Goal: Information Seeking & Learning: Find specific fact

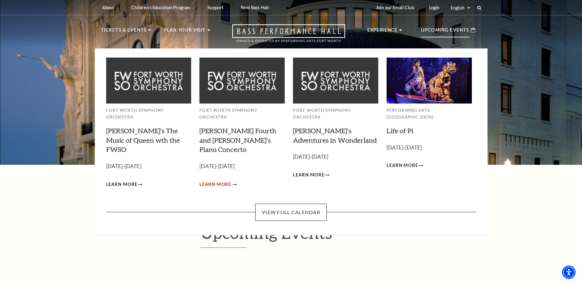
click at [219, 181] on span "Learn More" at bounding box center [215, 185] width 32 height 8
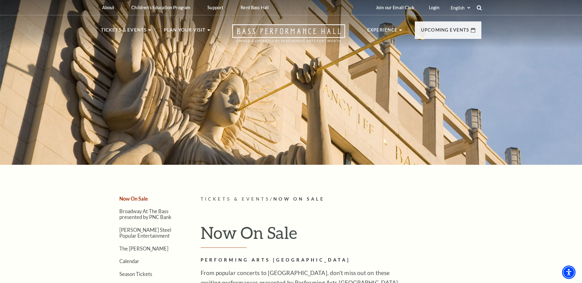
click at [480, 7] on icon at bounding box center [479, 8] width 6 height 6
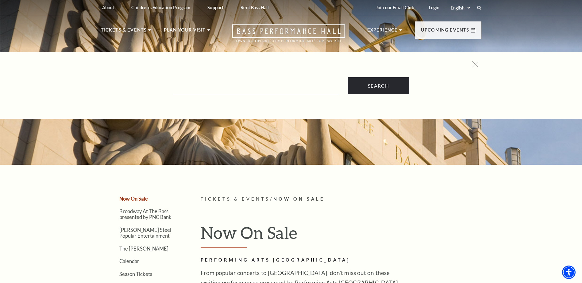
click at [329, 85] on input "Text field" at bounding box center [256, 88] width 166 height 13
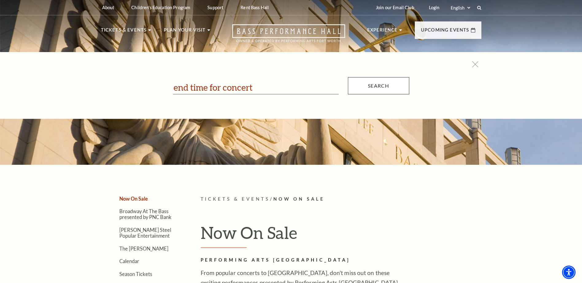
type input "end time for concert"
click at [386, 88] on input "Search" at bounding box center [378, 85] width 61 height 17
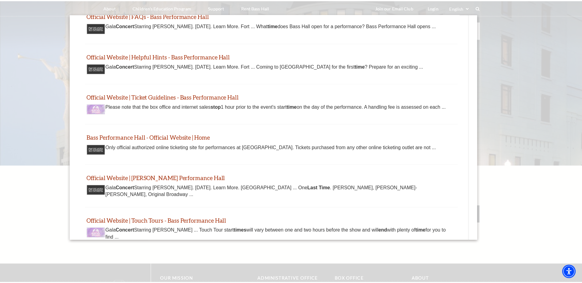
scroll to position [40, 0]
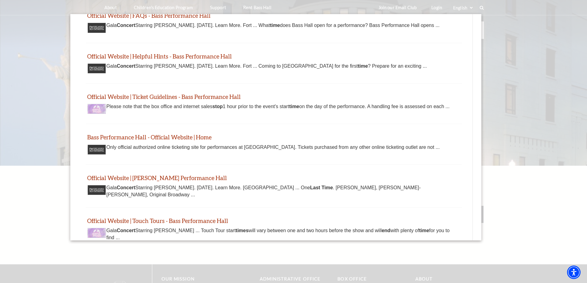
click at [543, 62] on div at bounding box center [293, 184] width 587 height 368
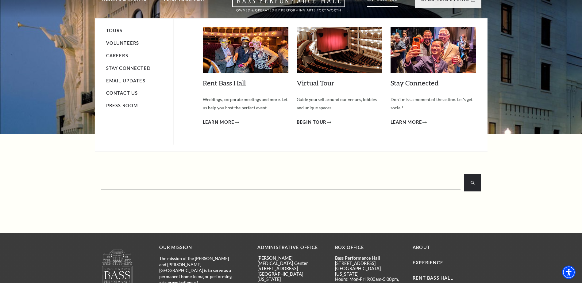
scroll to position [0, 0]
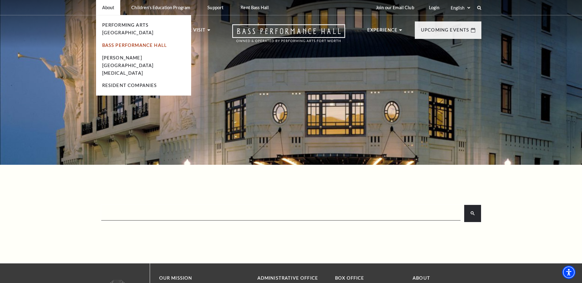
click at [136, 43] on link "Bass Performance Hall" at bounding box center [134, 45] width 65 height 5
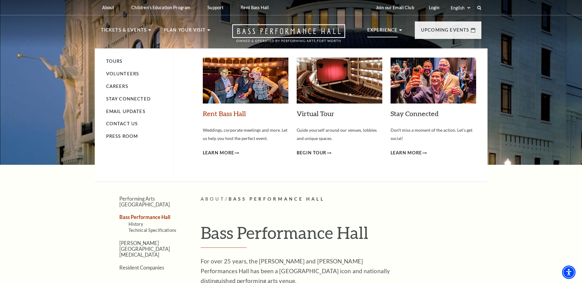
click at [227, 112] on link "Rent Bass Hall" at bounding box center [224, 114] width 43 height 8
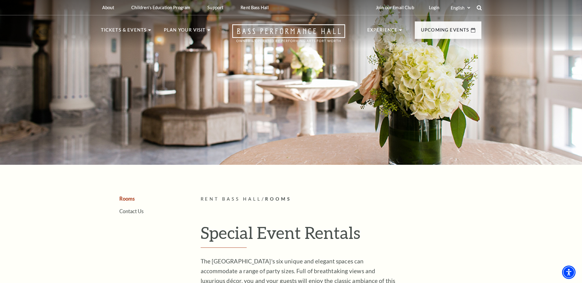
click at [480, 8] on use at bounding box center [478, 7] width 5 height 5
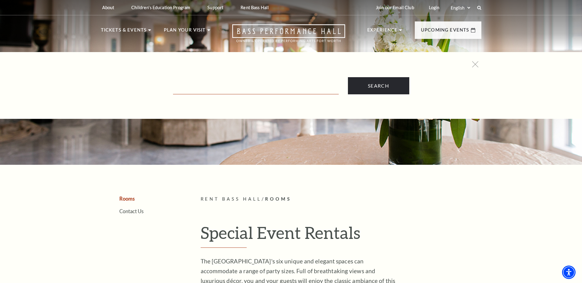
click at [245, 90] on input "Text field" at bounding box center [256, 88] width 166 height 13
click at [158, 75] on div "Search" at bounding box center [291, 77] width 393 height 33
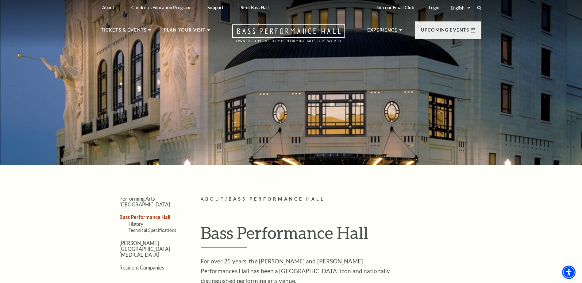
click at [523, 29] on header "About Performing Arts [GEOGRAPHIC_DATA] [PERSON_NAME] [MEDICAL_DATA] Center Res…" at bounding box center [291, 24] width 582 height 48
